Goal: Information Seeking & Learning: Learn about a topic

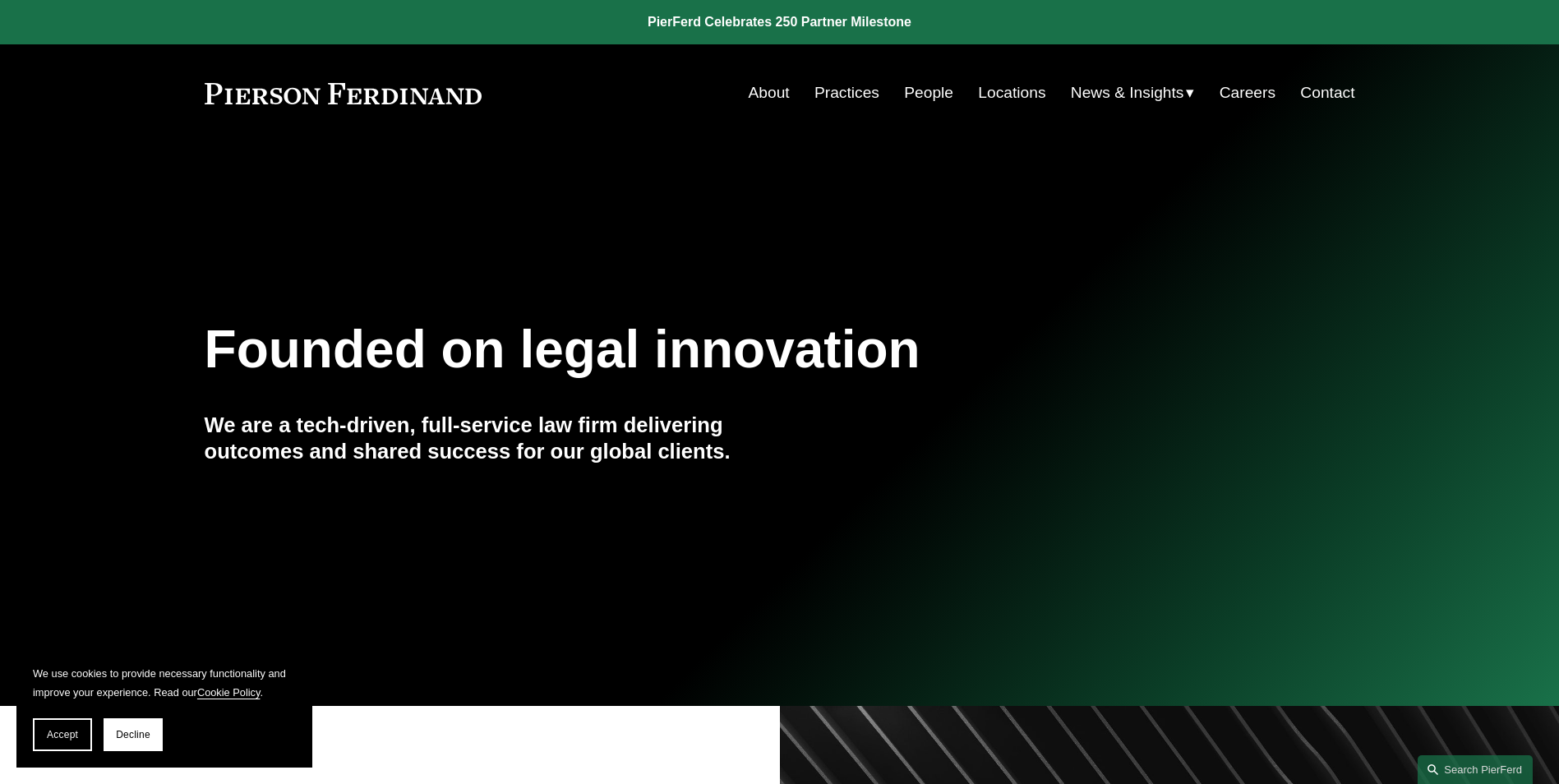
click at [753, 92] on link "About" at bounding box center [769, 93] width 41 height 31
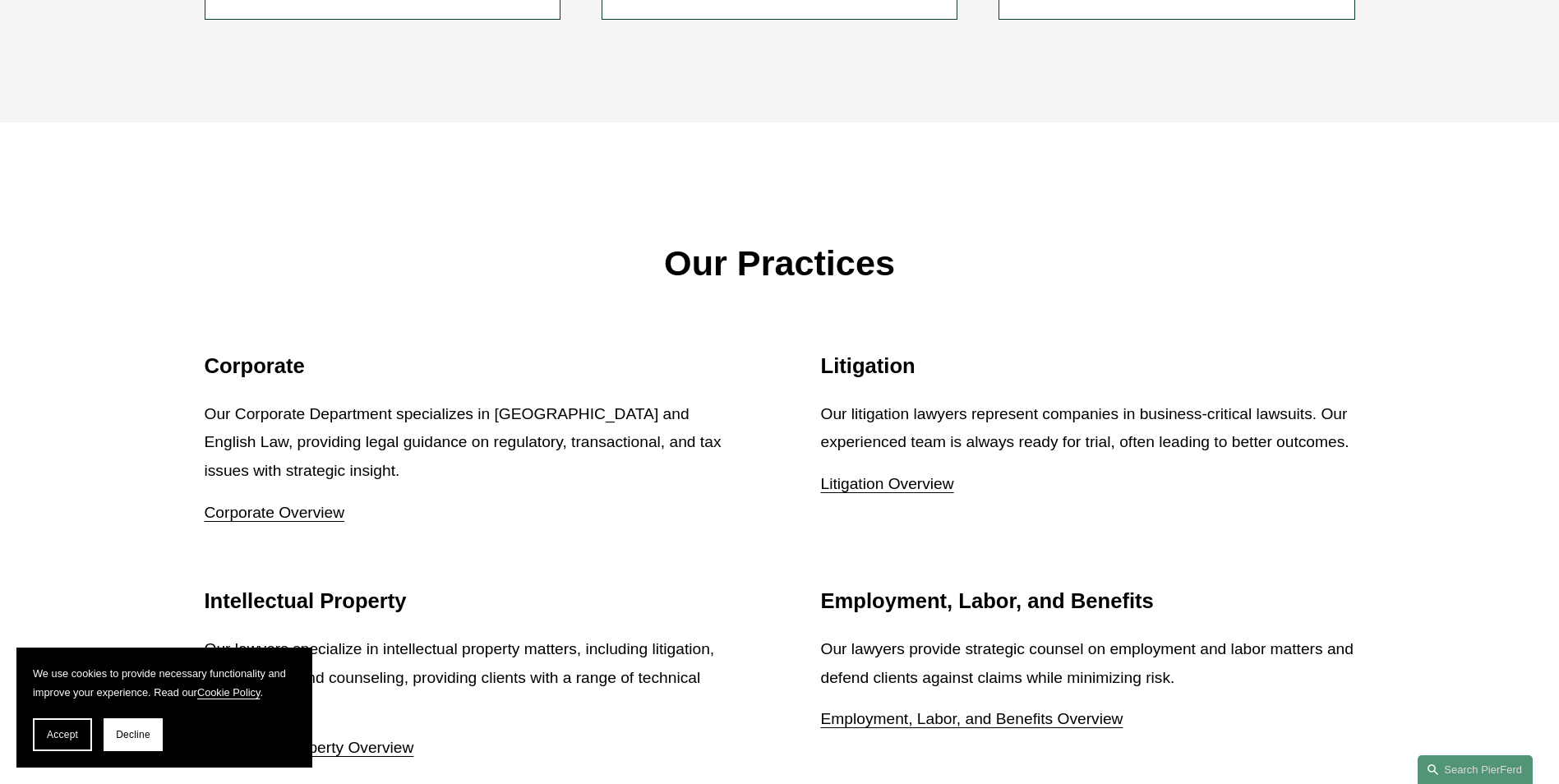
scroll to position [1560, 0]
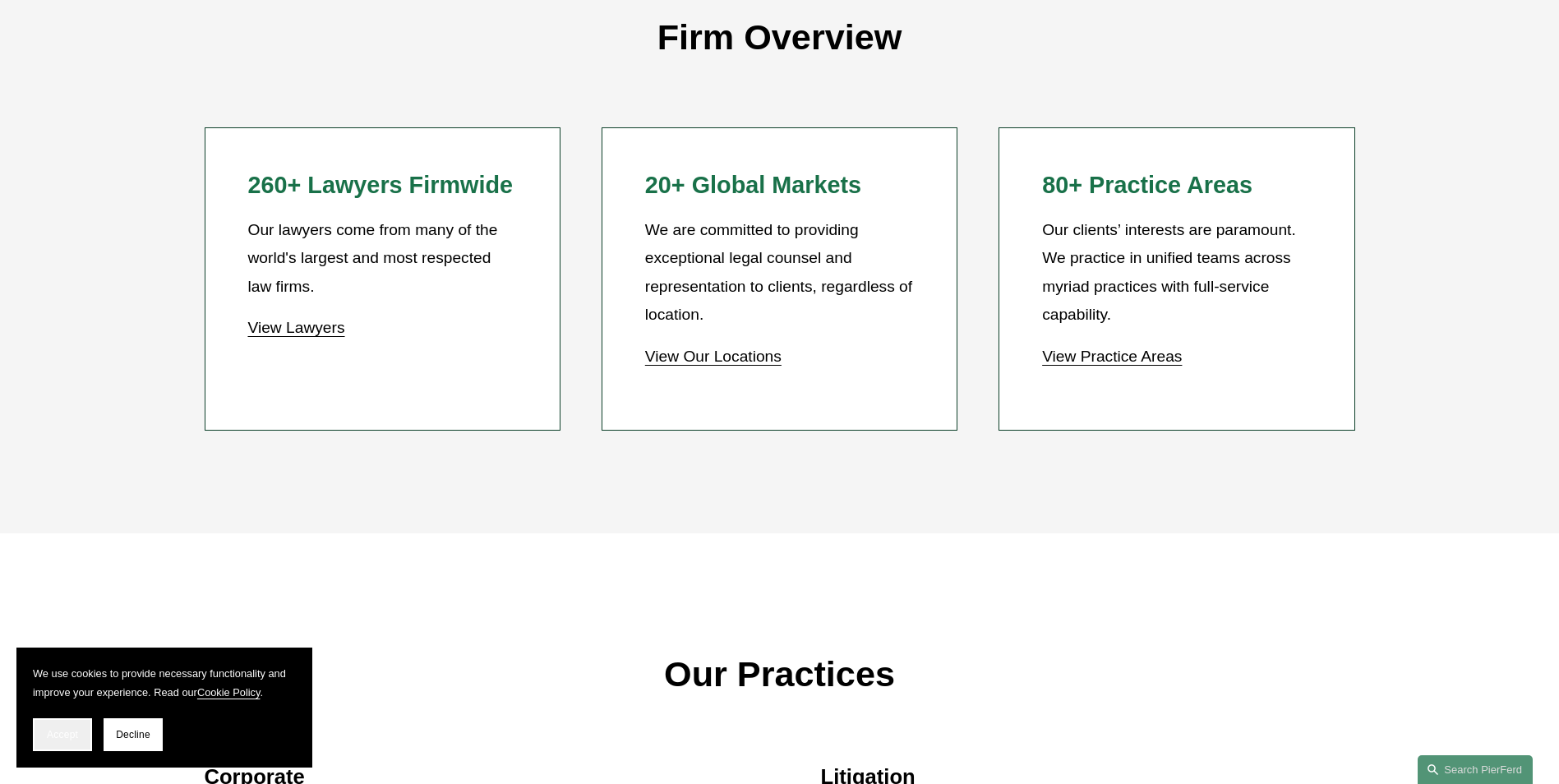
click at [73, 735] on span "Accept" at bounding box center [63, 733] width 31 height 11
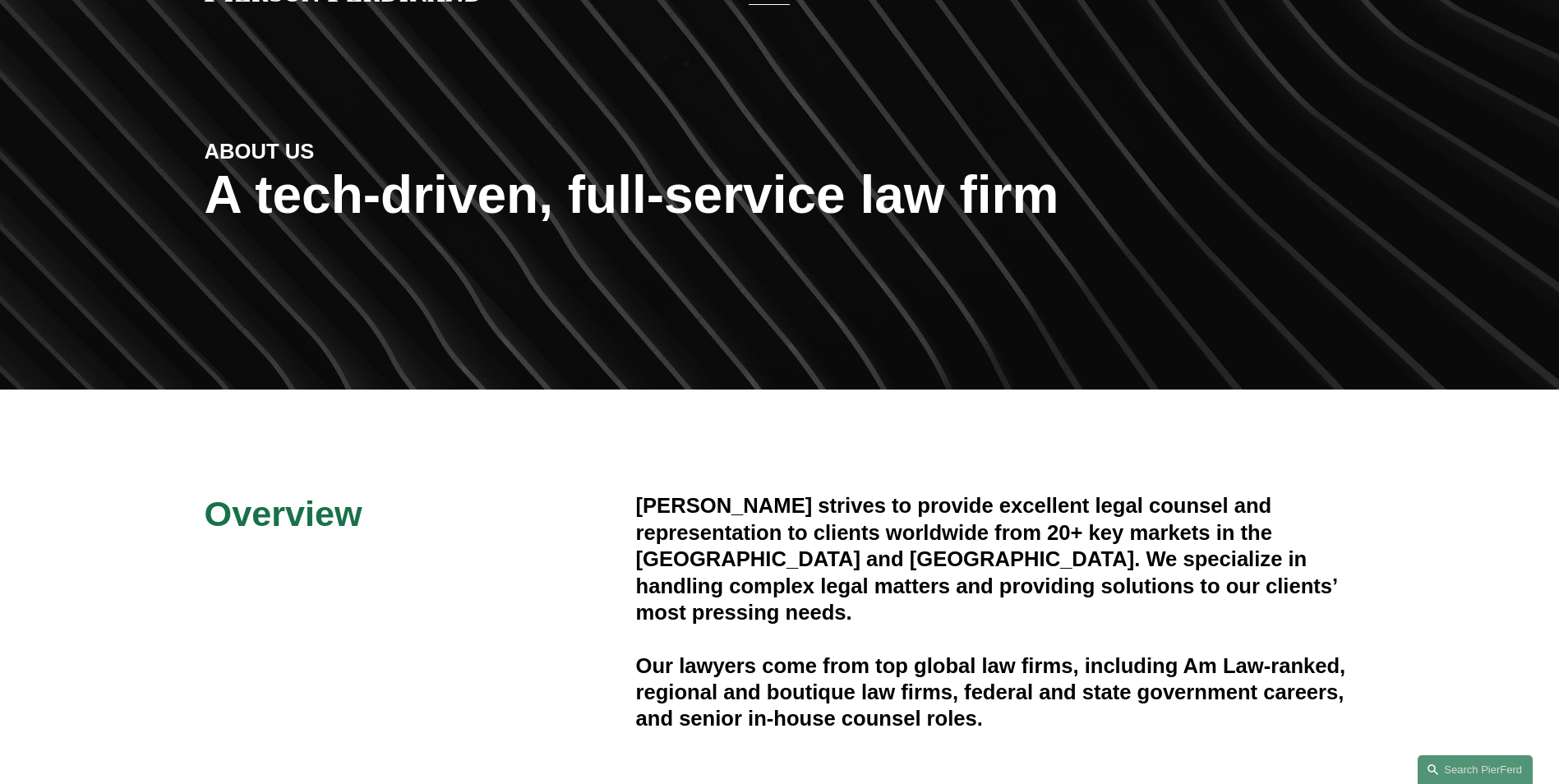
scroll to position [0, 0]
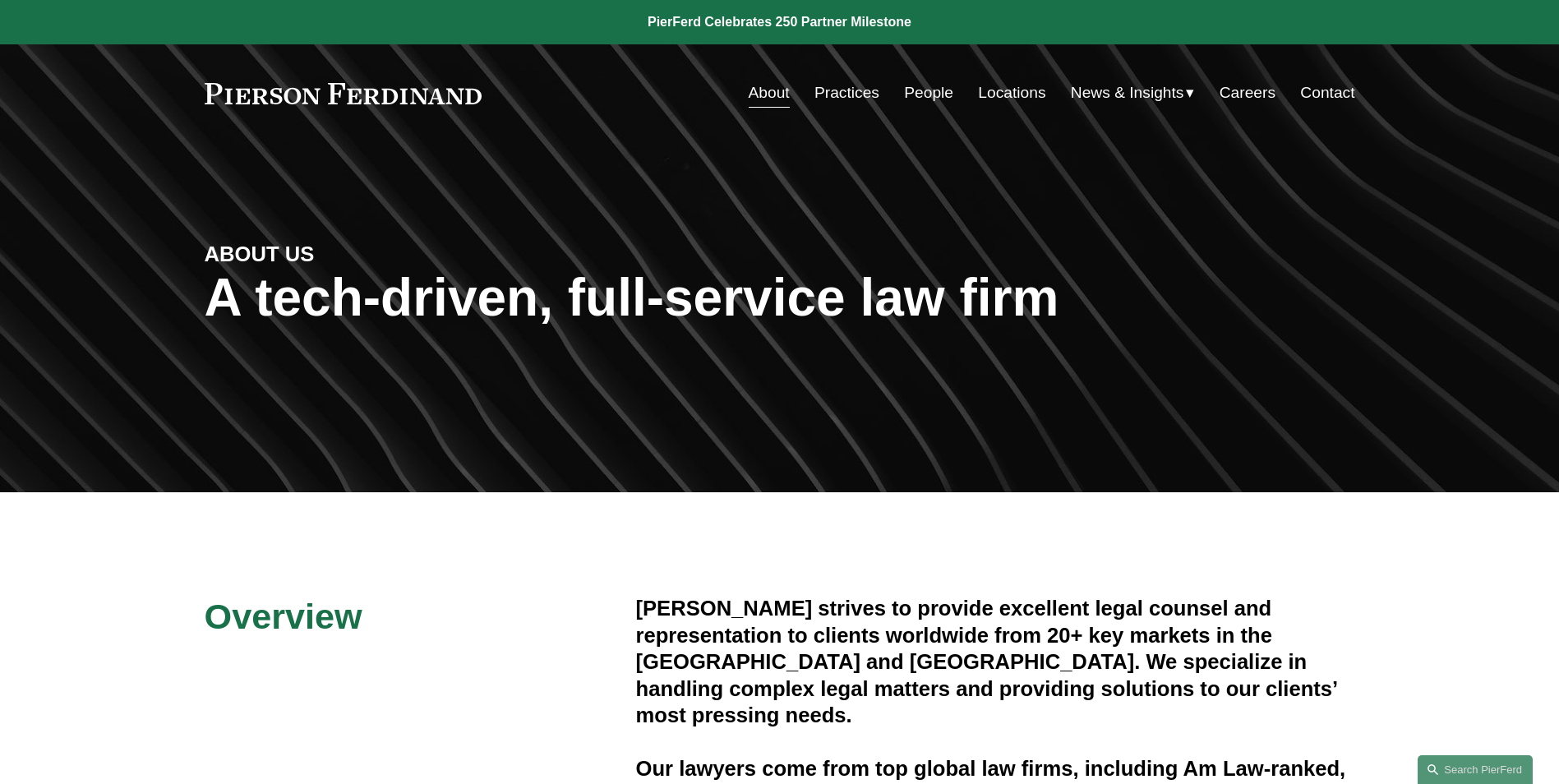
click at [840, 98] on link "Practices" at bounding box center [847, 93] width 65 height 31
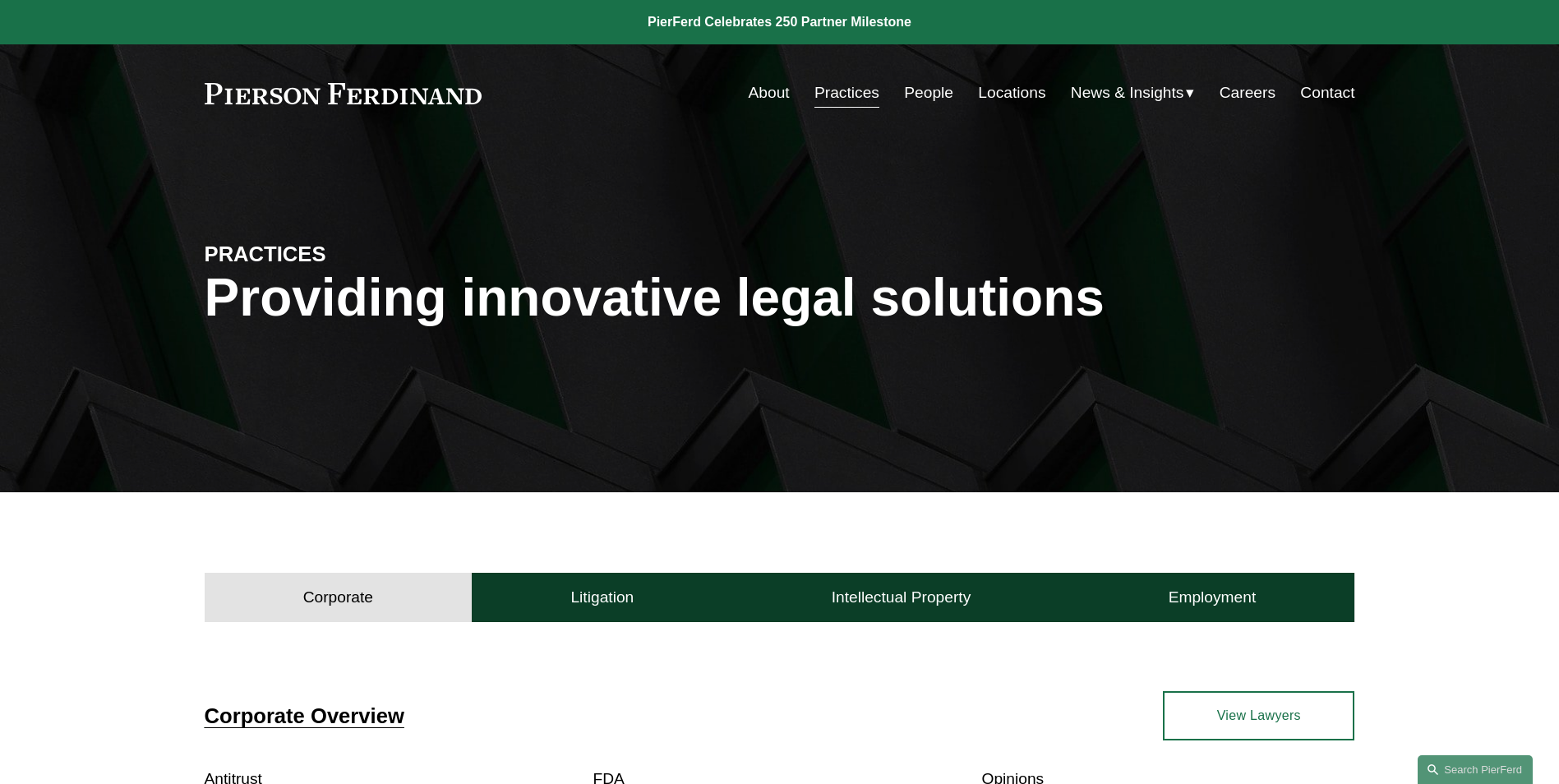
click at [927, 83] on link "People" at bounding box center [928, 93] width 50 height 31
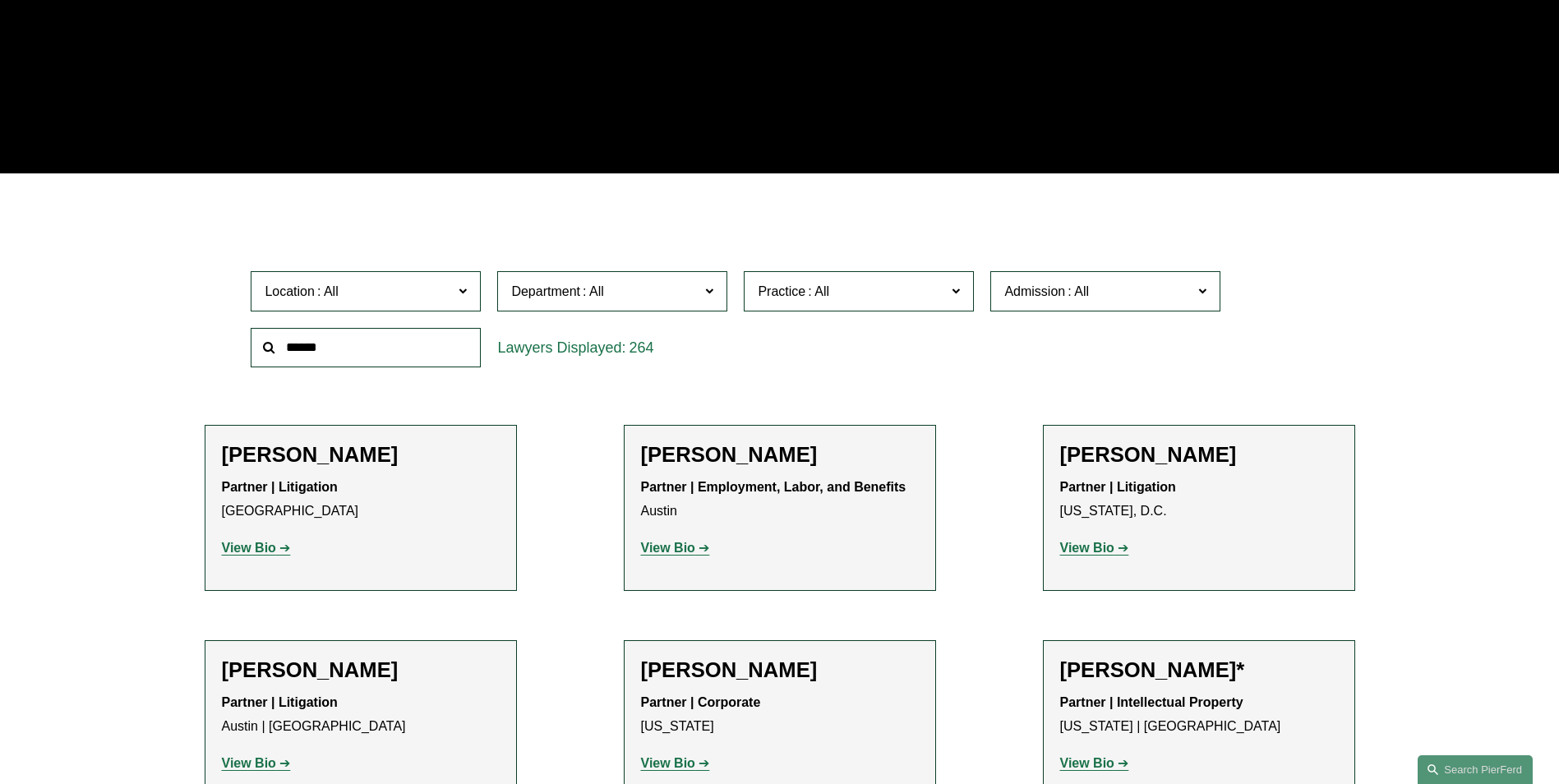
scroll to position [493, 0]
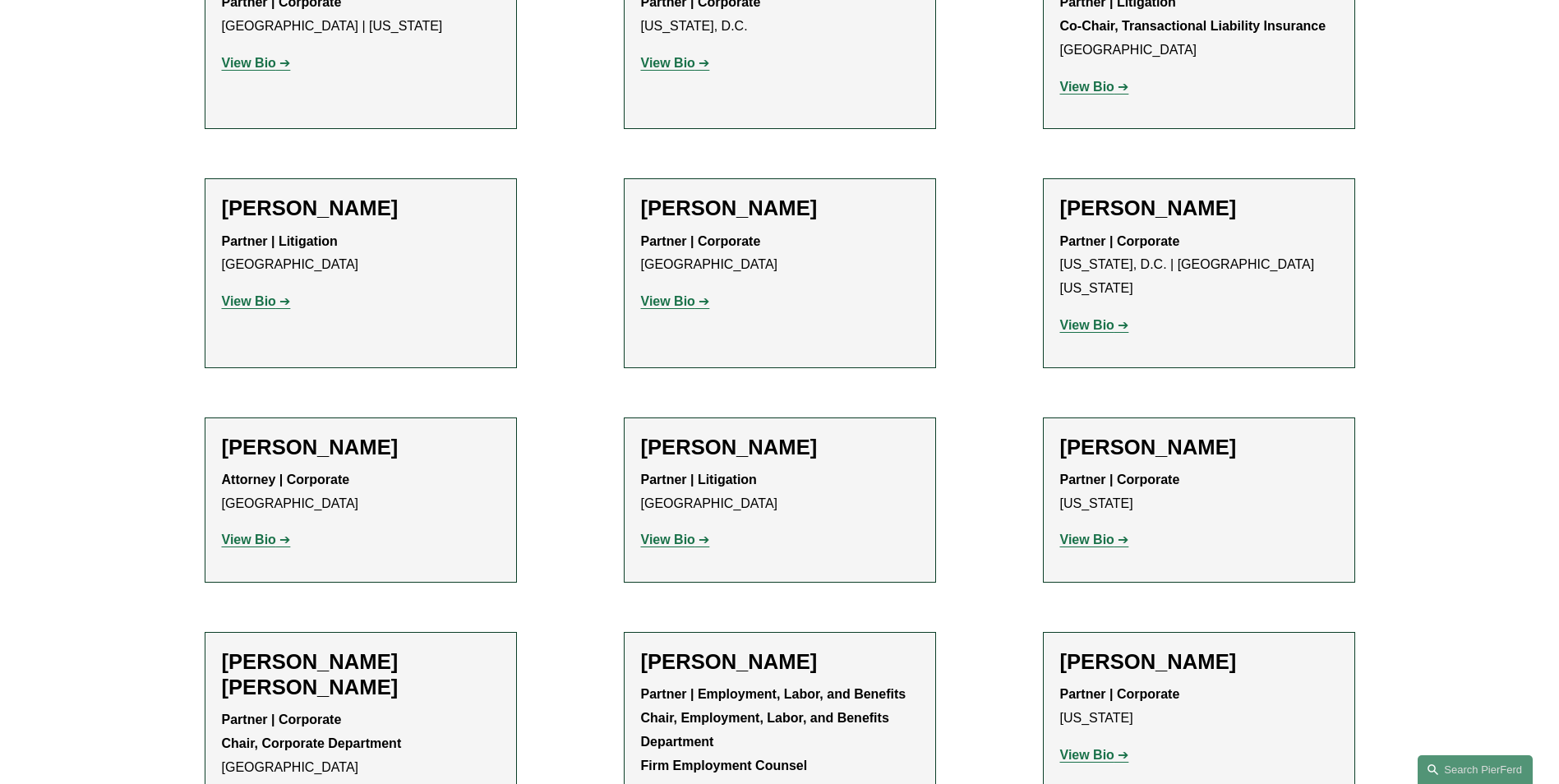
scroll to position [19397, 0]
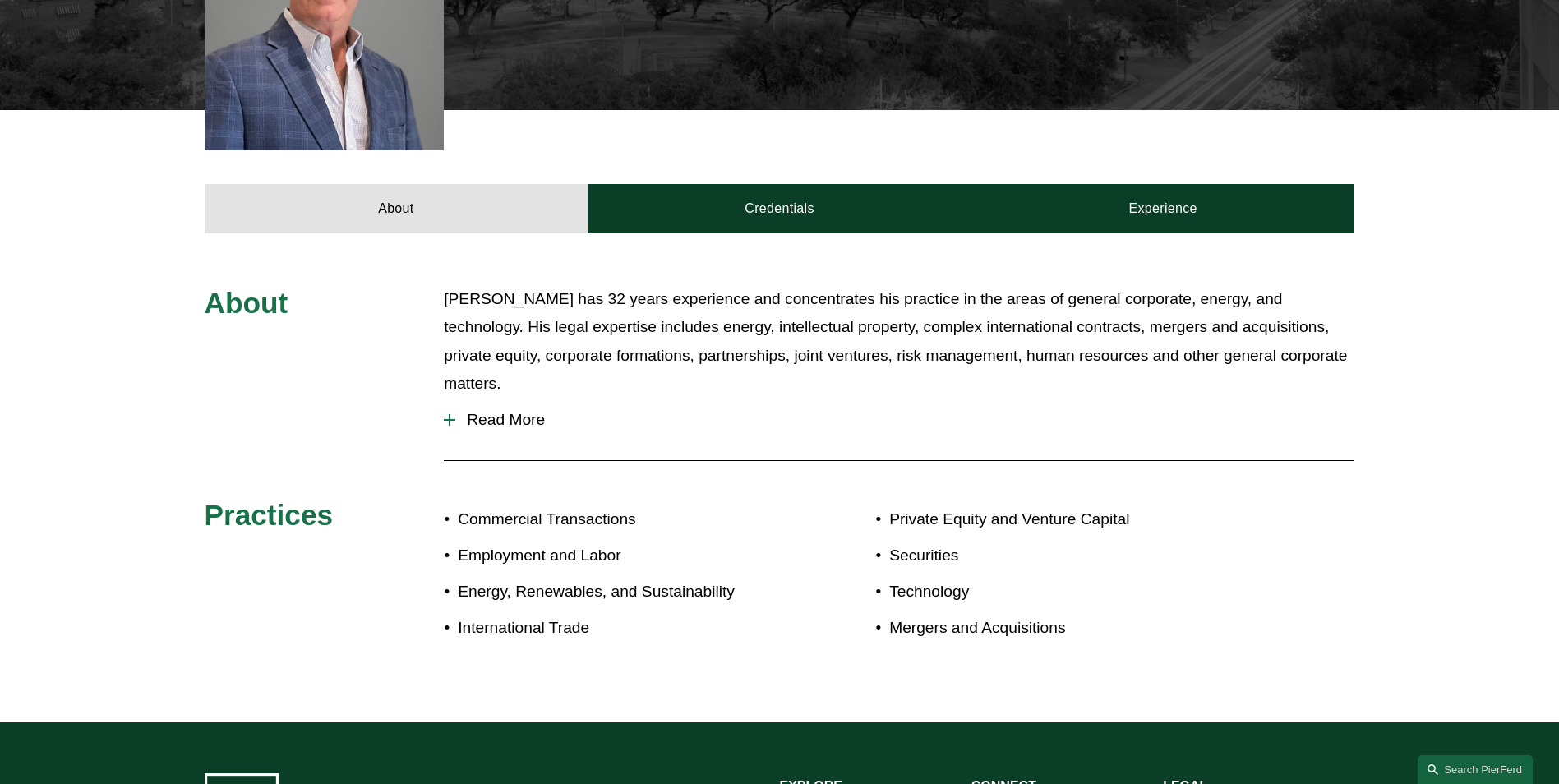
scroll to position [575, 0]
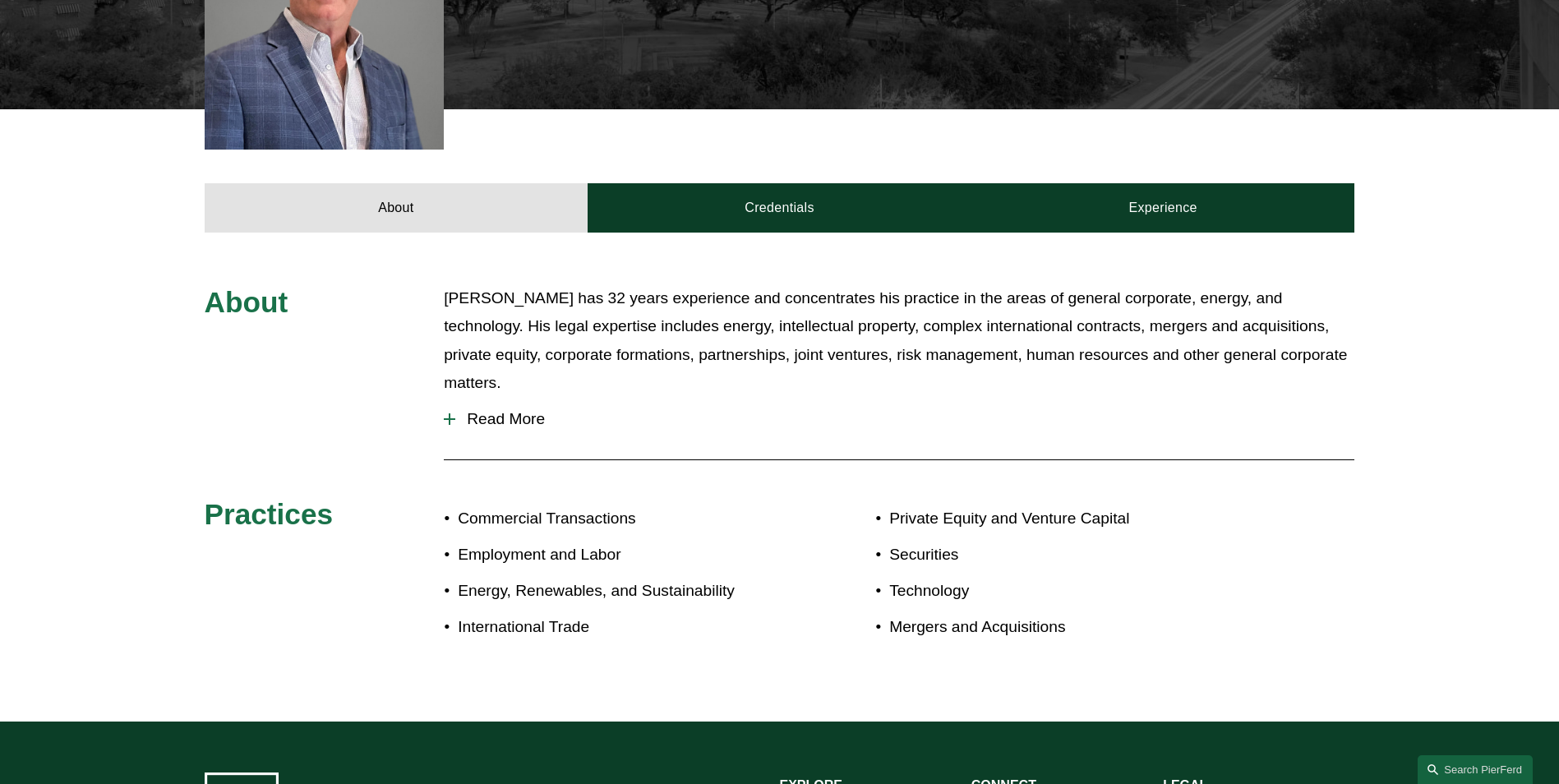
click at [517, 398] on button "Read More" at bounding box center [899, 419] width 910 height 43
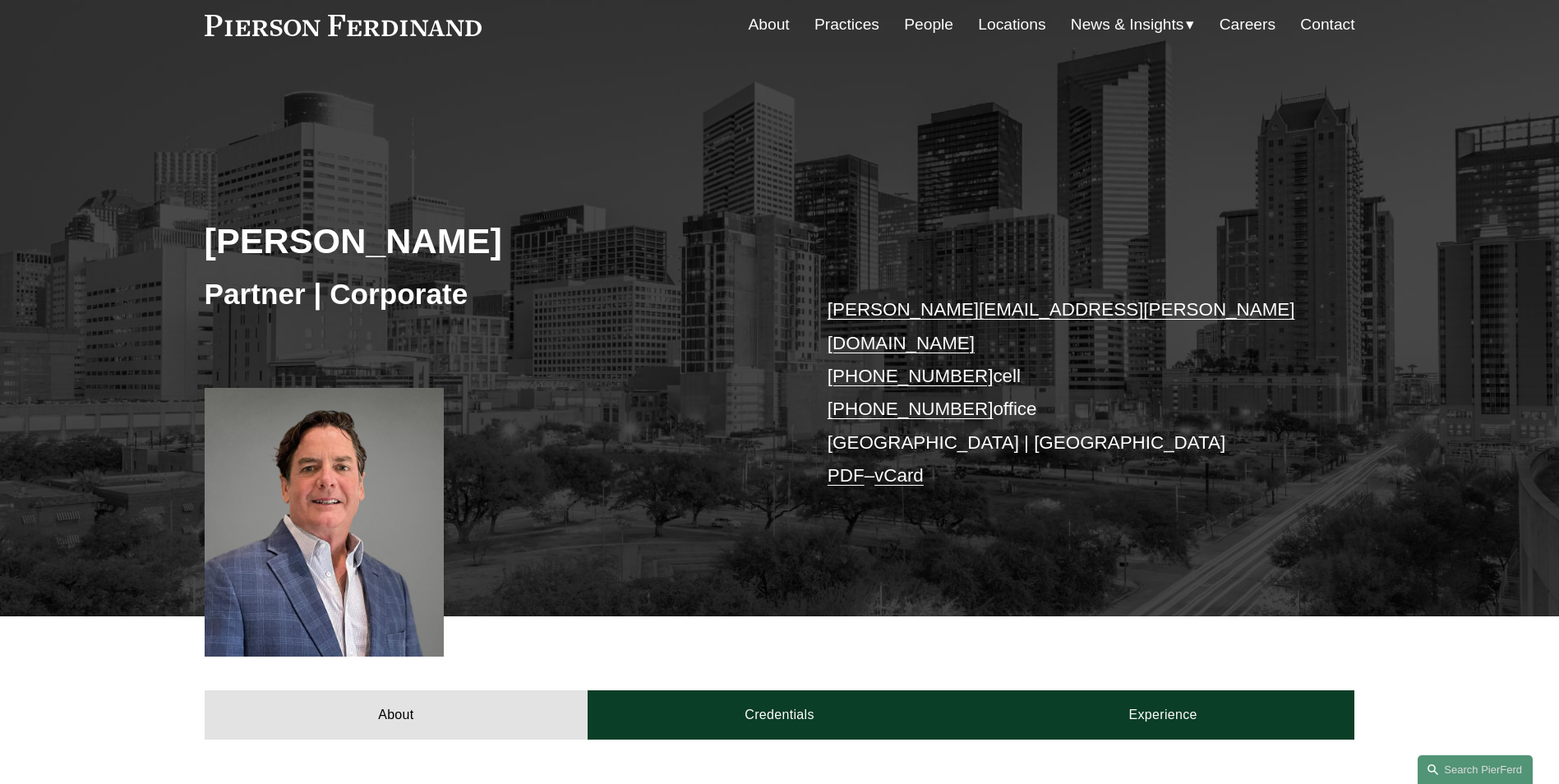
scroll to position [0, 0]
